Goal: Task Accomplishment & Management: Use online tool/utility

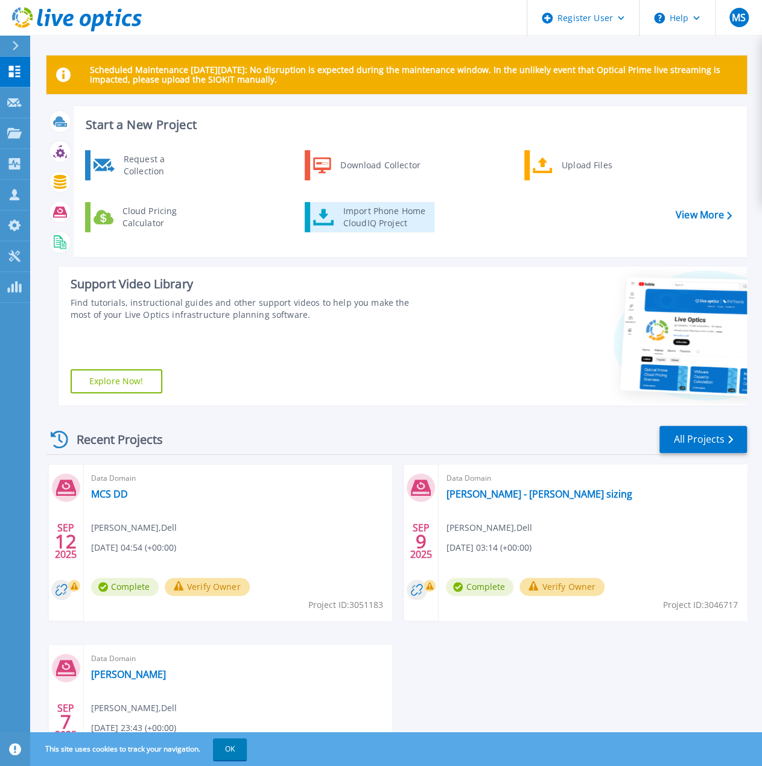
click at [369, 218] on div "Import Phone Home CloudIQ Project" at bounding box center [384, 217] width 94 height 24
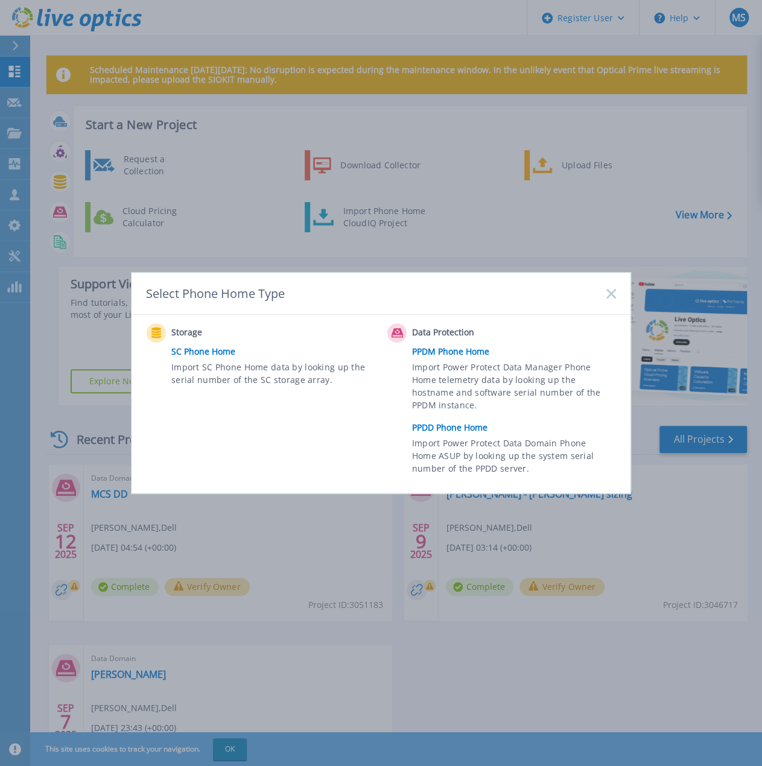
click at [467, 427] on link "PPDD Phone Home" at bounding box center [517, 428] width 210 height 18
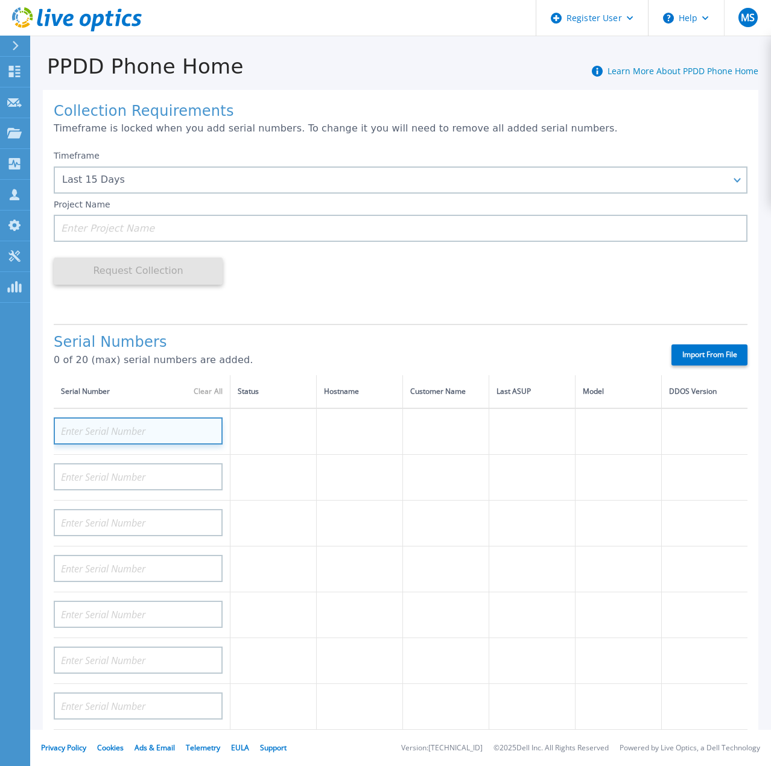
click at [112, 429] on input at bounding box center [138, 430] width 169 height 27
paste input "CRK00245102790"
type input "CRK00245102790"
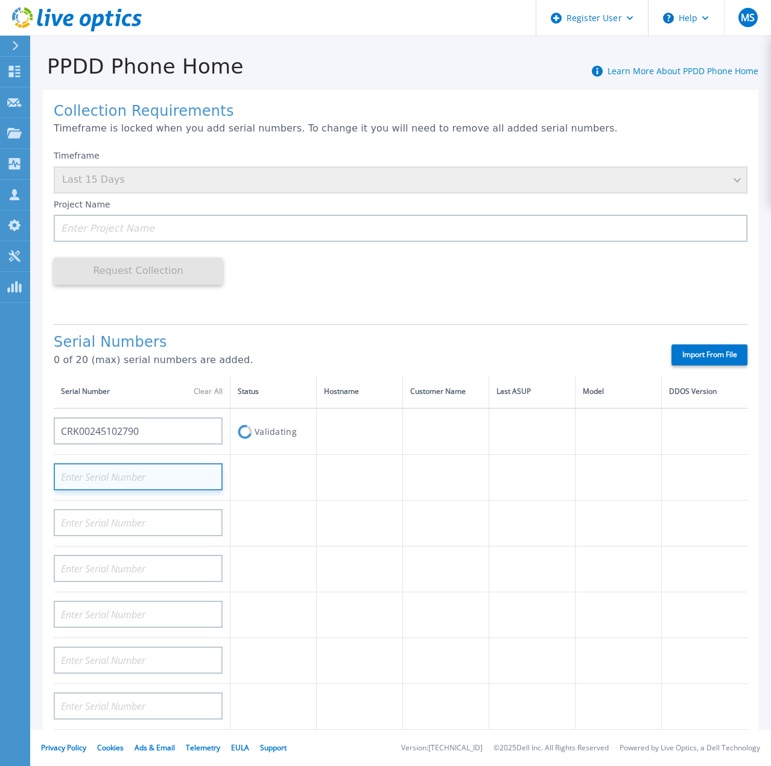
click at [153, 485] on input at bounding box center [138, 476] width 169 height 27
click at [154, 478] on input at bounding box center [138, 476] width 169 height 27
paste input "CRK00245104384"
type input "CRK00245104384"
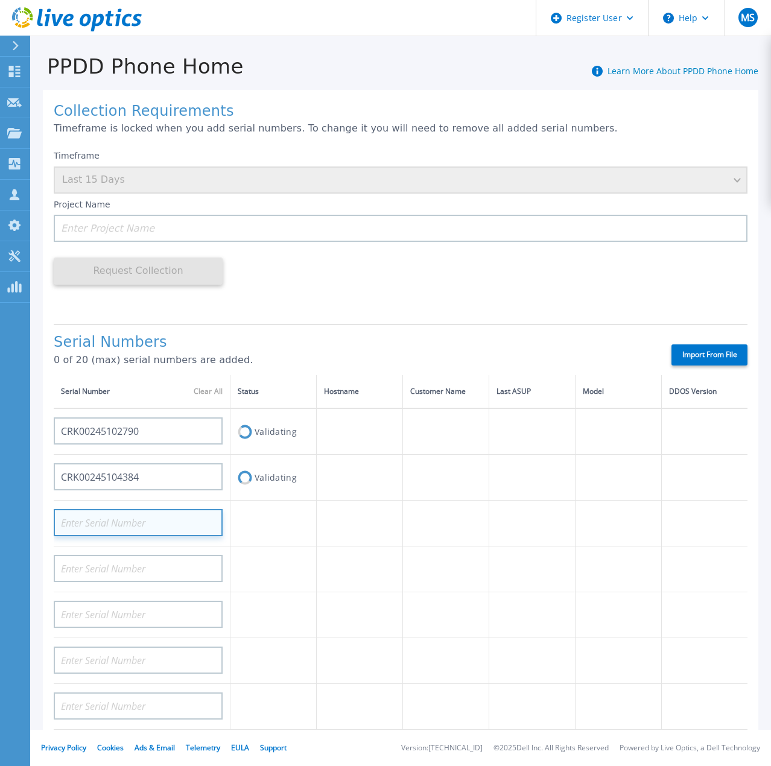
click at [137, 520] on input at bounding box center [138, 522] width 169 height 27
paste input "CRK00245102789"
type input "CRK00245102789"
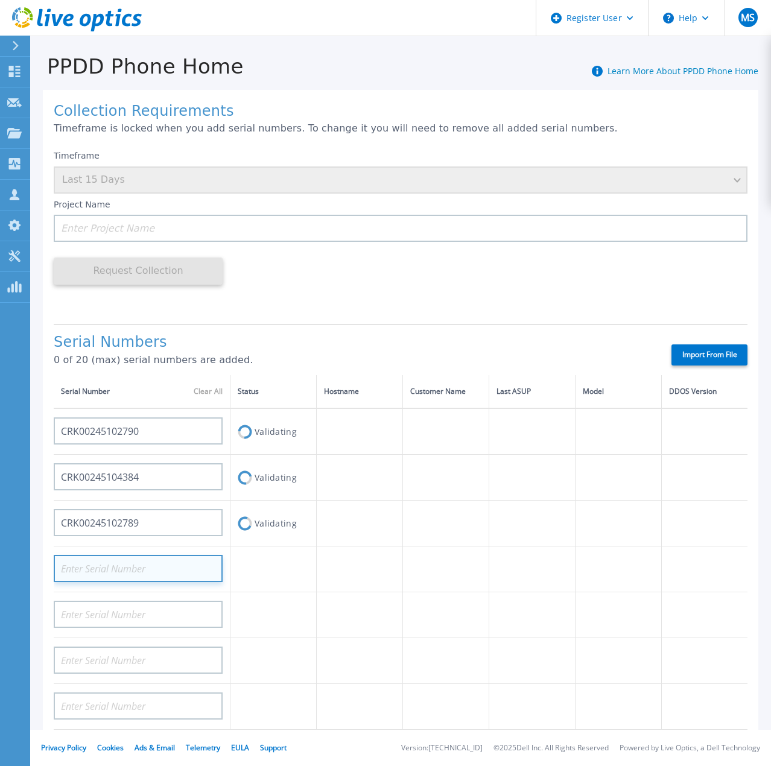
click at [163, 571] on input at bounding box center [138, 568] width 169 height 27
paste input "CRK00245103233"
type input "CRK00245103233"
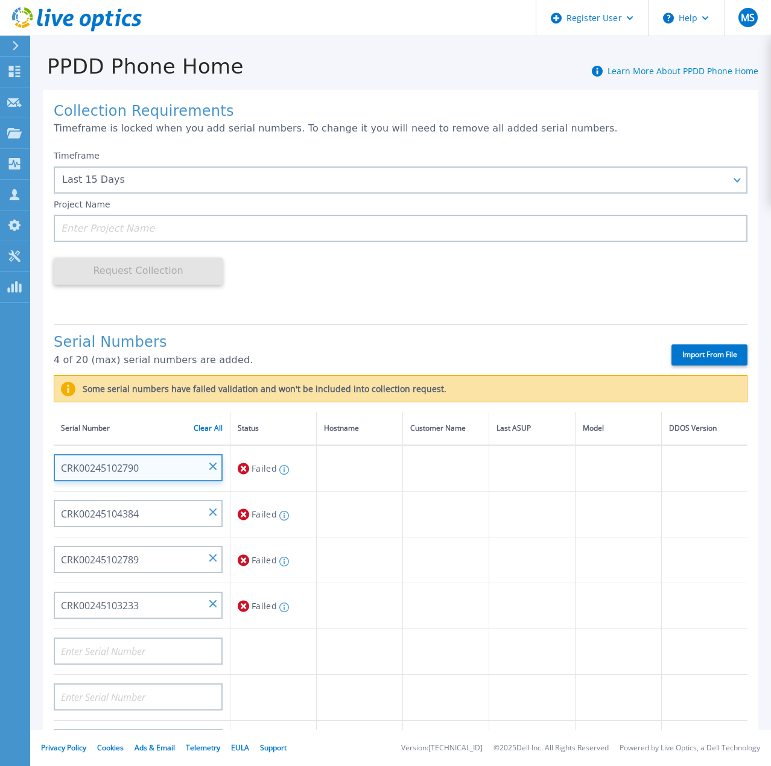
click at [169, 473] on input "CRK00245102790" at bounding box center [138, 467] width 169 height 27
click at [145, 470] on input "CRK00245102790" at bounding box center [138, 467] width 169 height 27
drag, startPoint x: 157, startPoint y: 481, endPoint x: 79, endPoint y: 467, distance: 79.0
click at [47, 477] on div "Collection Requirements Timeframe is locked when you add serial numbers. To cha…" at bounding box center [400, 498] width 715 height 817
click at [168, 470] on input at bounding box center [138, 467] width 169 height 27
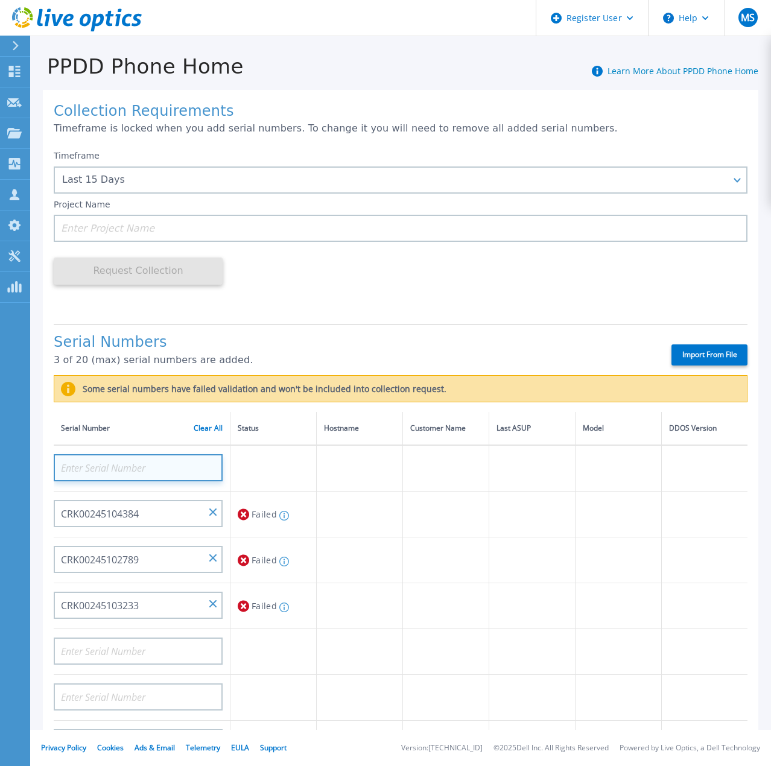
paste input "CRK00245102790"
type input "CRK00245102790"
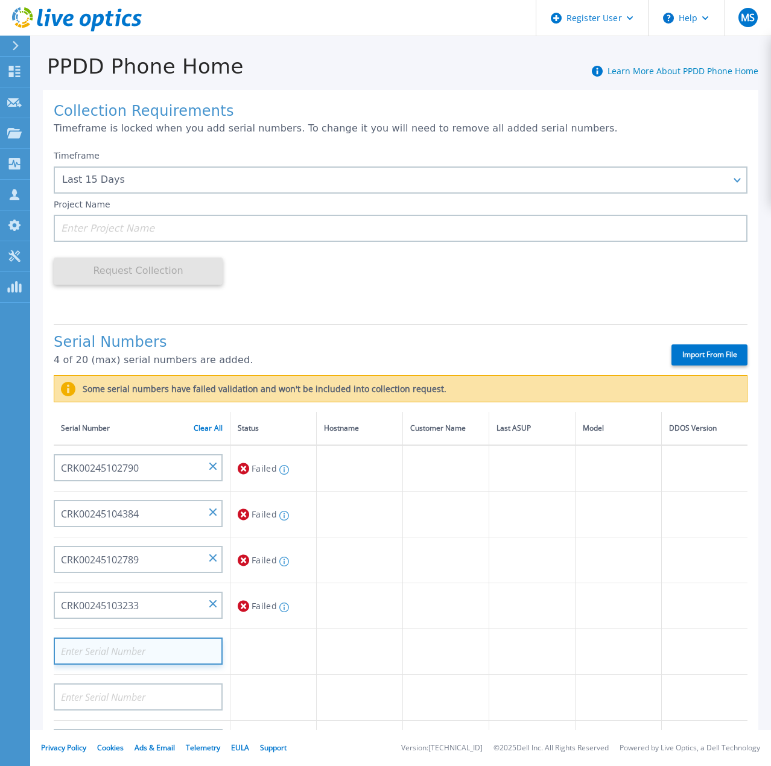
click at [160, 654] on input at bounding box center [138, 650] width 169 height 27
paste input "CKM00191600036"
type input "CKM00191600036"
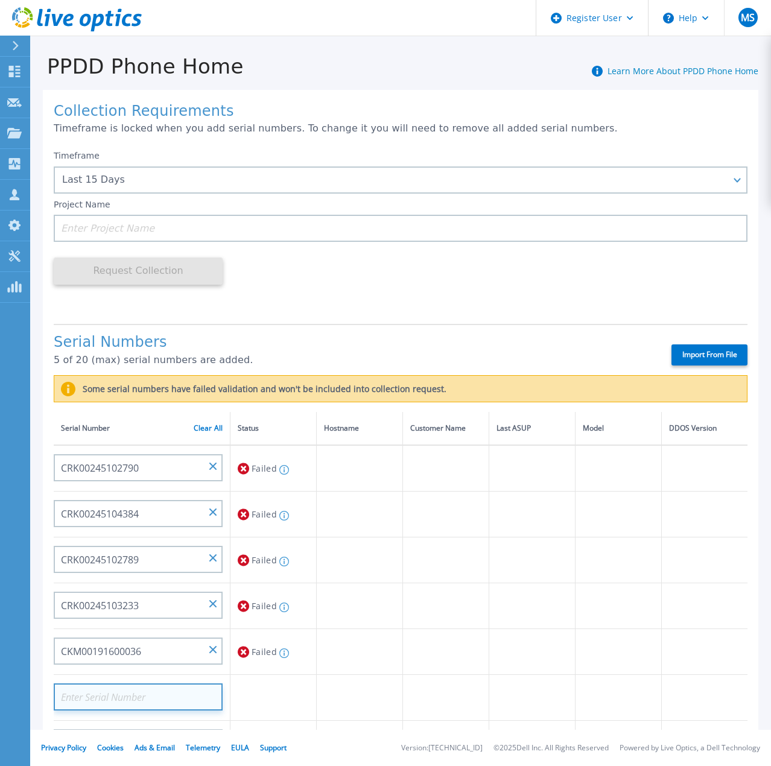
click at [147, 689] on input at bounding box center [138, 696] width 169 height 27
paste input "CKM00195000781"
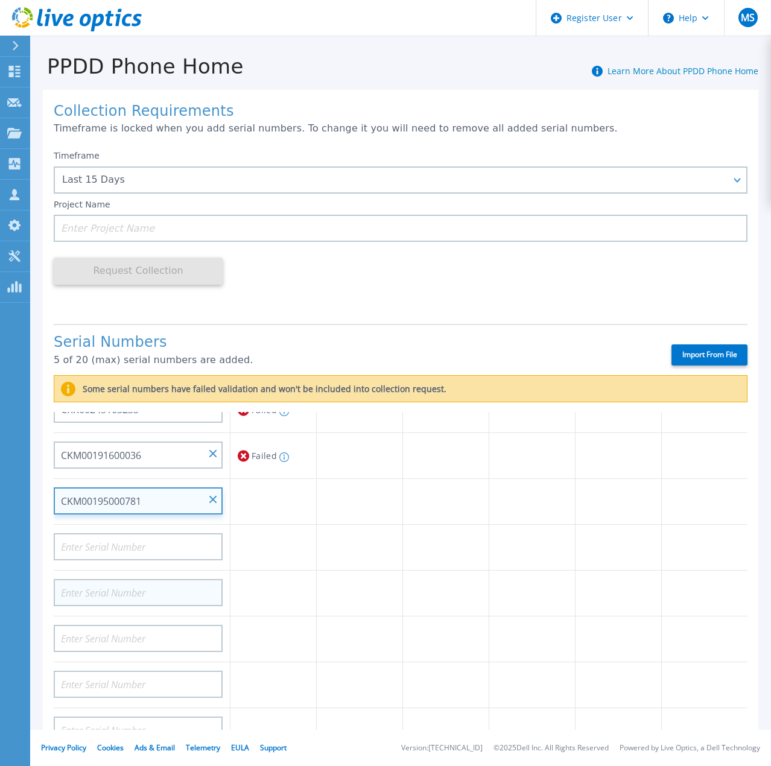
scroll to position [241, 0]
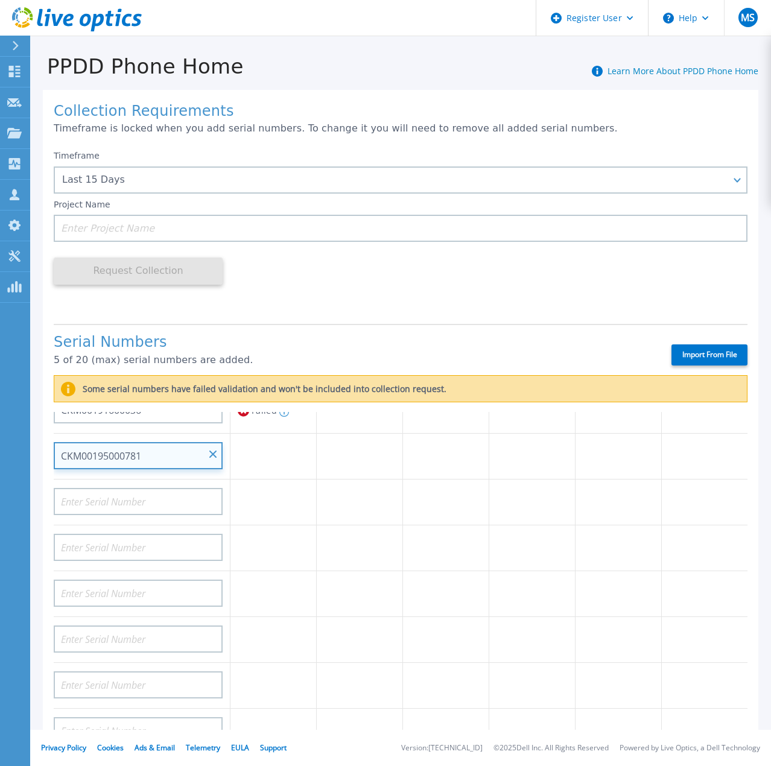
type input "CKM00195000781"
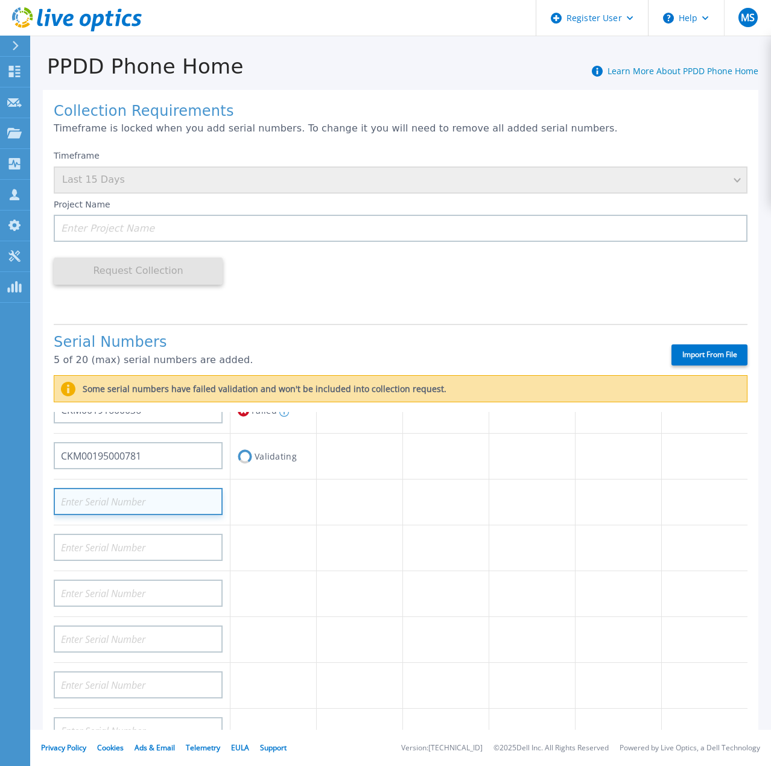
click at [137, 500] on input at bounding box center [138, 501] width 169 height 27
paste input "CKM00191302085"
type input "CKM00191302085"
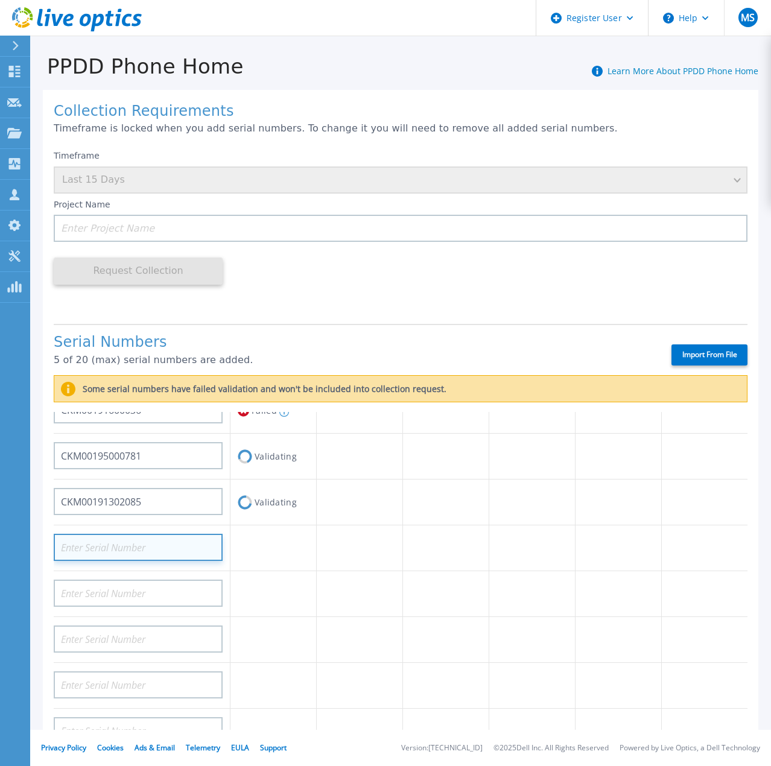
click at [183, 548] on input at bounding box center [138, 547] width 169 height 27
paste input "CKM00200101610"
type input "CKM00200101610"
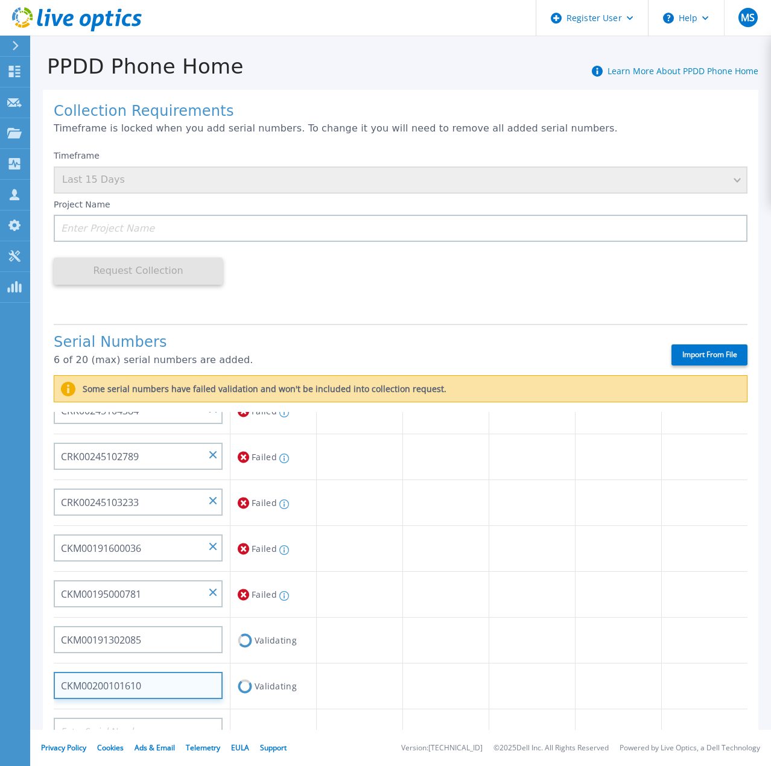
scroll to position [0, 0]
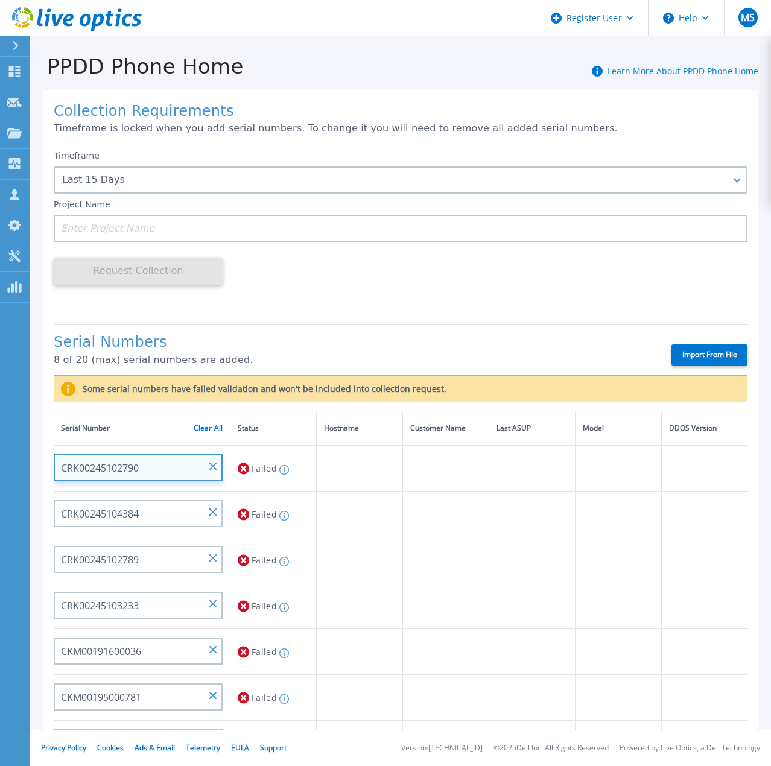
drag, startPoint x: 147, startPoint y: 466, endPoint x: 48, endPoint y: 470, distance: 99.6
click at [48, 470] on div "Collection Requirements Timeframe is locked when you add serial numbers. To cha…" at bounding box center [400, 498] width 715 height 817
click at [211, 471] on input "CRK00245102790" at bounding box center [138, 467] width 169 height 27
click at [185, 470] on input at bounding box center [138, 467] width 169 height 27
paste input "but there appe"
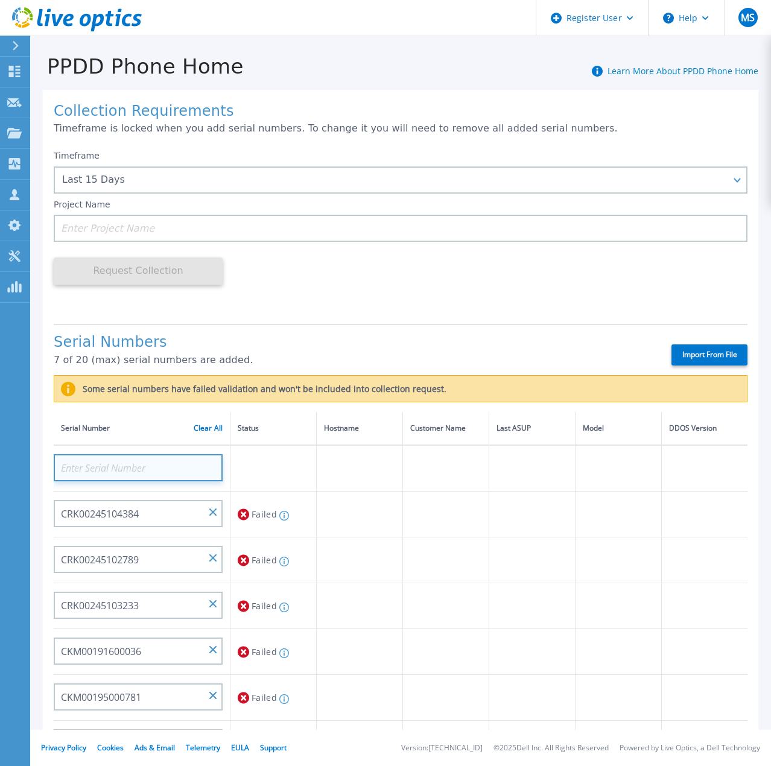
type input "but there appe"
click at [152, 472] on input at bounding box center [138, 467] width 169 height 27
click at [203, 470] on input at bounding box center [138, 467] width 169 height 27
paste input "CRK00245102790"
type input "CRK00245102790"
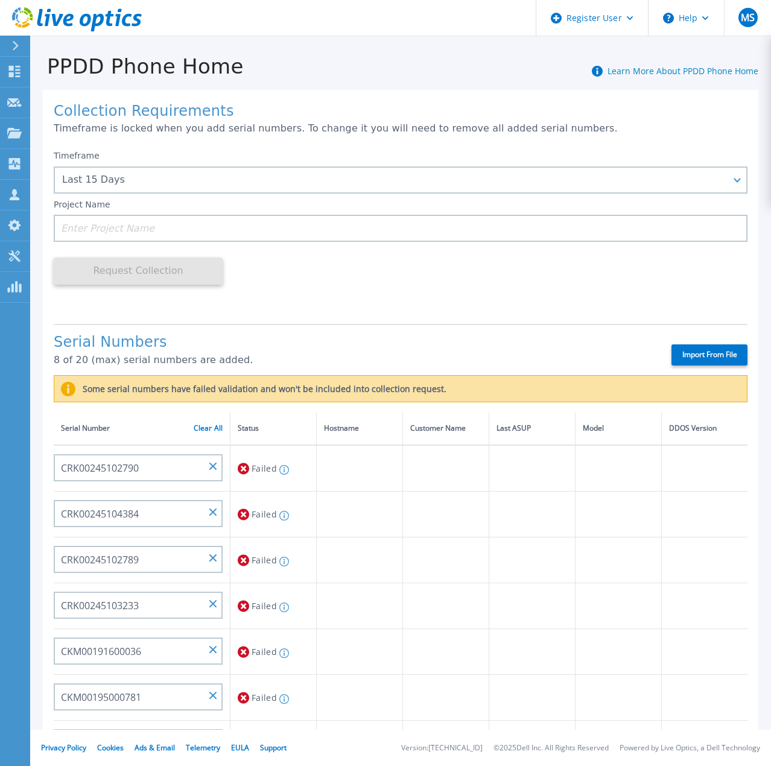
click at [394, 329] on div "Serial Numbers 8 of 20 (max) serial numbers are added. Import From File" at bounding box center [401, 349] width 694 height 51
